Goal: Task Accomplishment & Management: Manage account settings

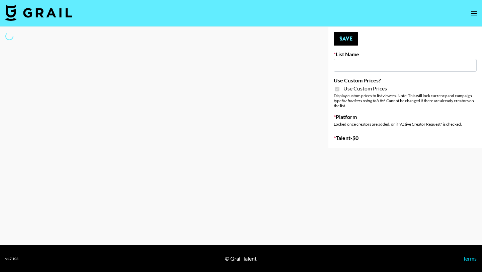
type input "Sleep & Glow"
checkbox input "true"
select select "Brand"
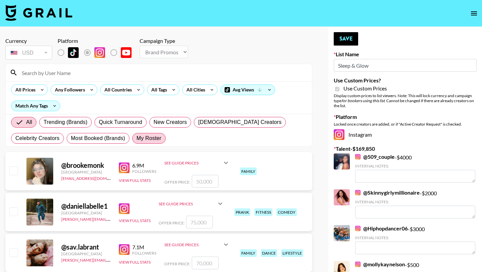
click at [150, 136] on span "My Roster" at bounding box center [149, 138] width 25 height 8
click at [137, 138] on input "My Roster" at bounding box center [137, 138] width 0 height 0
radio input "true"
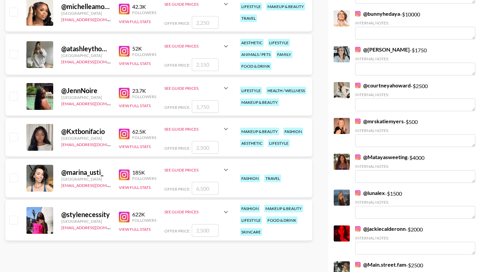
scroll to position [321, 0]
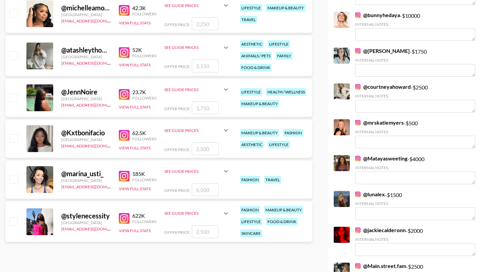
click at [13, 96] on input "checkbox" at bounding box center [13, 97] width 8 height 8
checkbox input "true"
type input "1750"
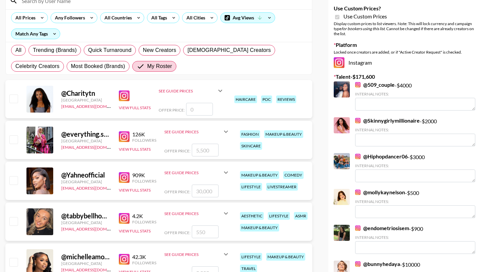
scroll to position [0, 0]
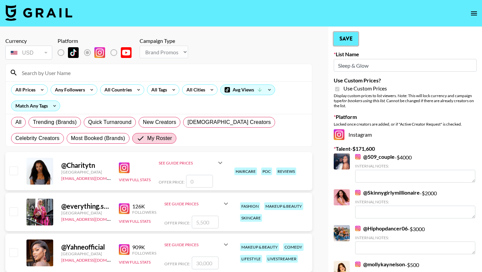
click at [350, 42] on button "Save" at bounding box center [346, 38] width 24 height 13
